Goal: Navigation & Orientation: Find specific page/section

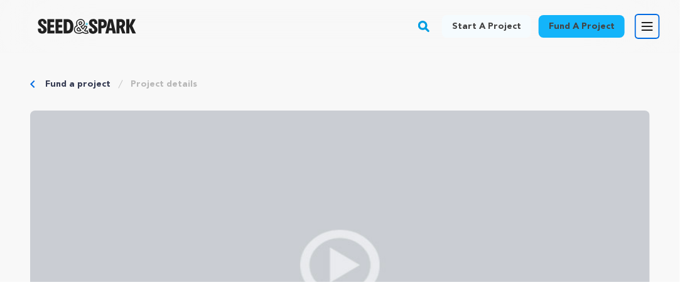
click at [645, 26] on icon "button" at bounding box center [647, 27] width 10 height 8
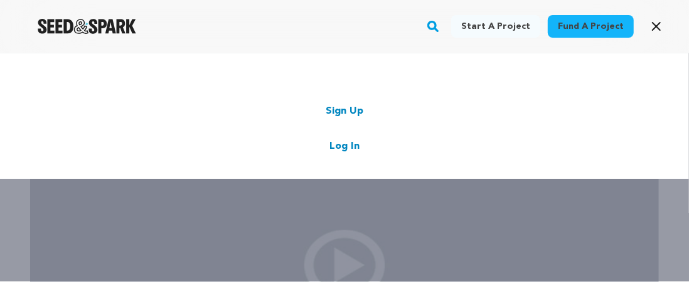
click at [528, 98] on div "Start a project Fund a project Sign Up Log In" at bounding box center [344, 116] width 689 height 126
click at [657, 23] on icon "button" at bounding box center [656, 26] width 15 height 15
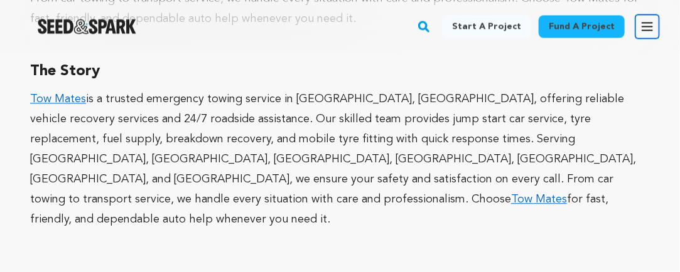
scroll to position [1005, 0]
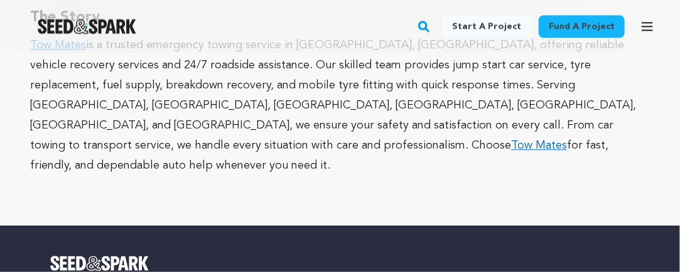
click at [505, 30] on link "Start a project" at bounding box center [486, 26] width 89 height 23
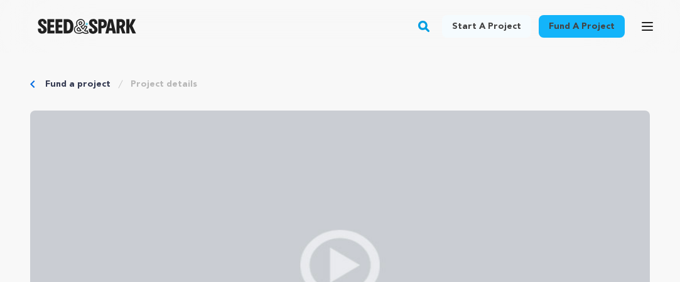
scroll to position [1005, 0]
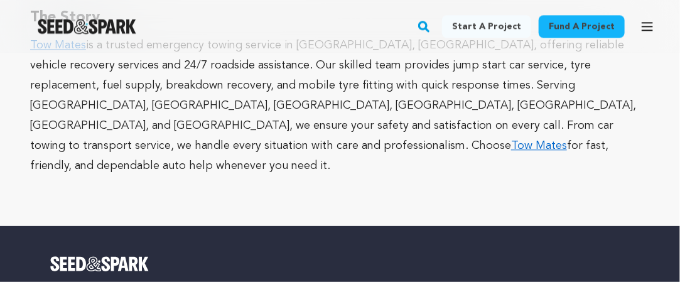
click at [586, 30] on link "Fund a project" at bounding box center [582, 26] width 86 height 23
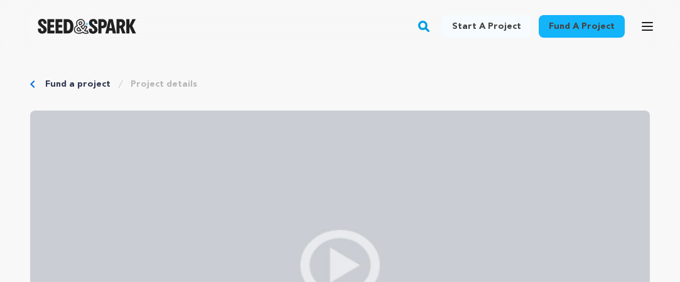
scroll to position [1005, 0]
